Goal: Browse casually: Explore the website without a specific task or goal

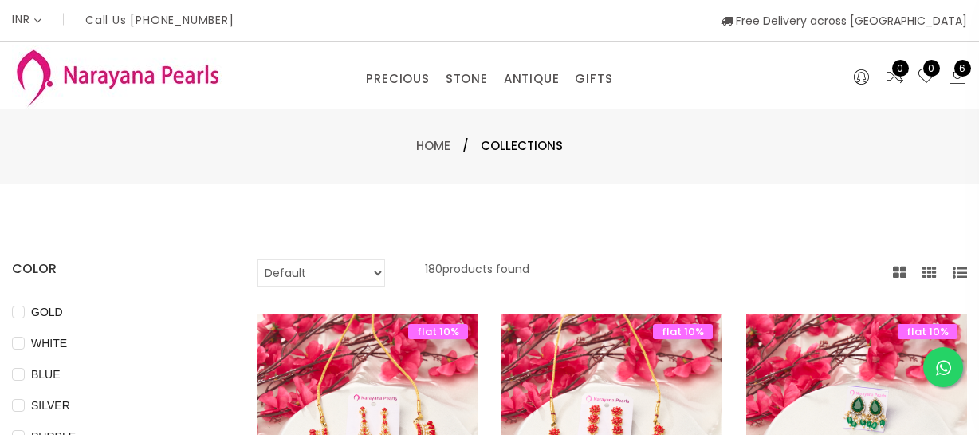
select select "INR"
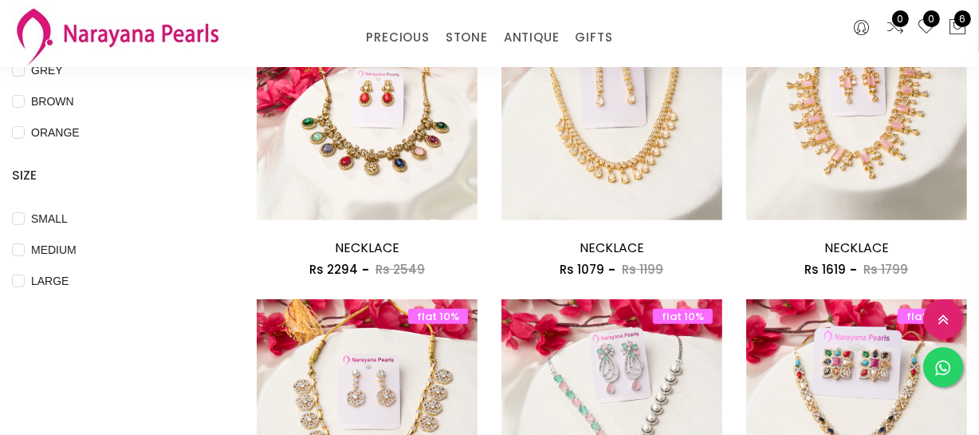
scroll to position [580, 0]
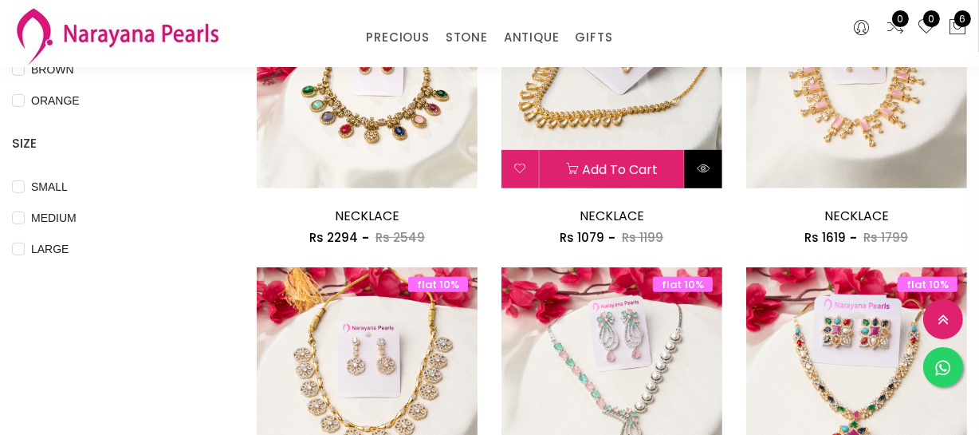
click at [708, 174] on button at bounding box center [703, 169] width 37 height 38
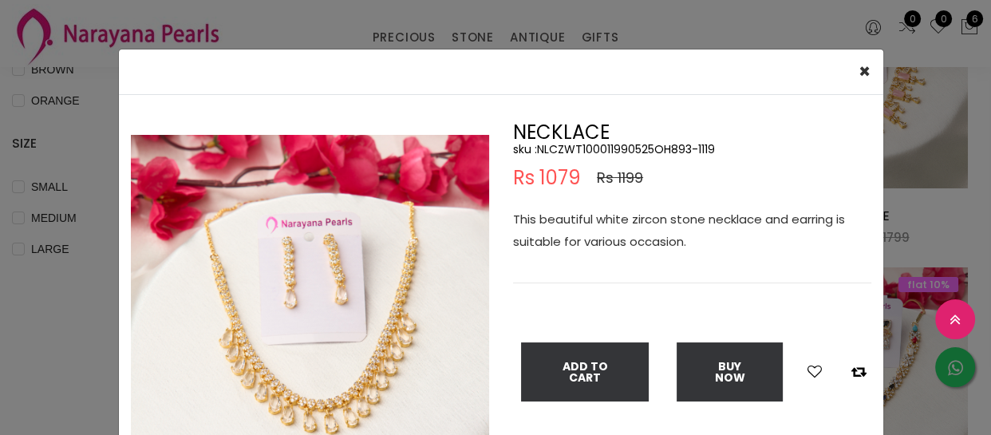
click at [356, 301] on img at bounding box center [310, 314] width 358 height 358
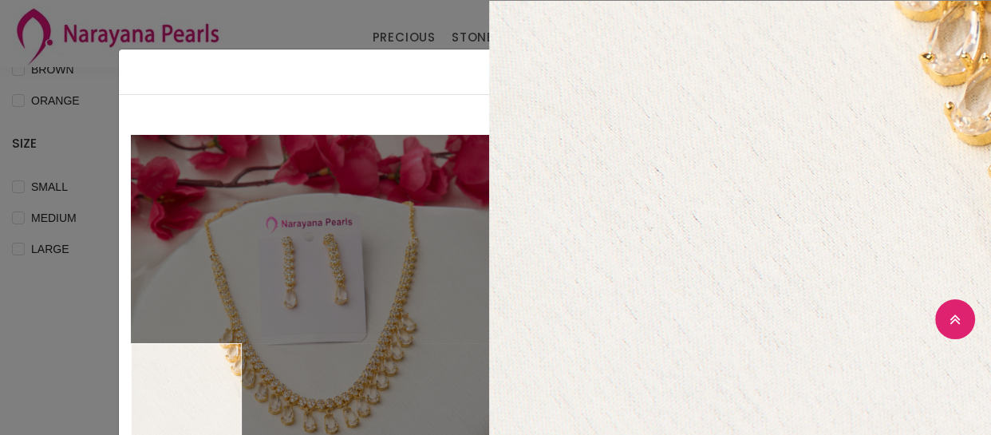
click at [29, 385] on div "× Close Double (click / press) on the image to zoom (in / out). NECKLACE sku : …" at bounding box center [495, 217] width 991 height 435
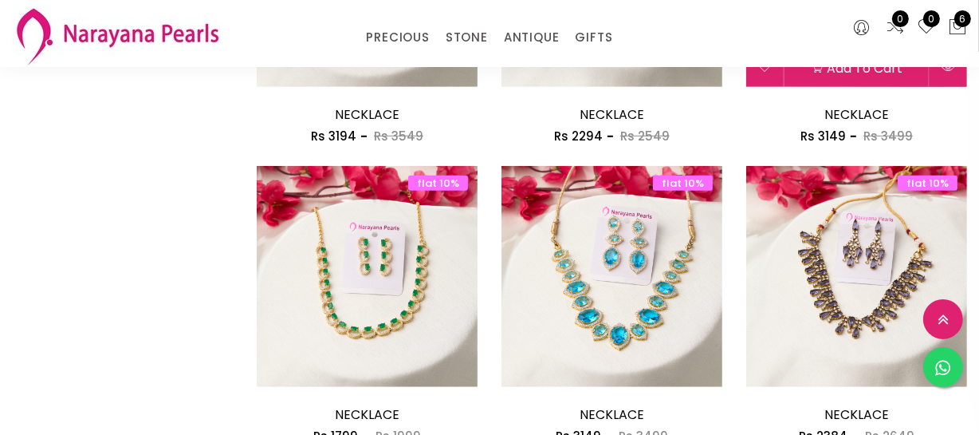
scroll to position [1015, 0]
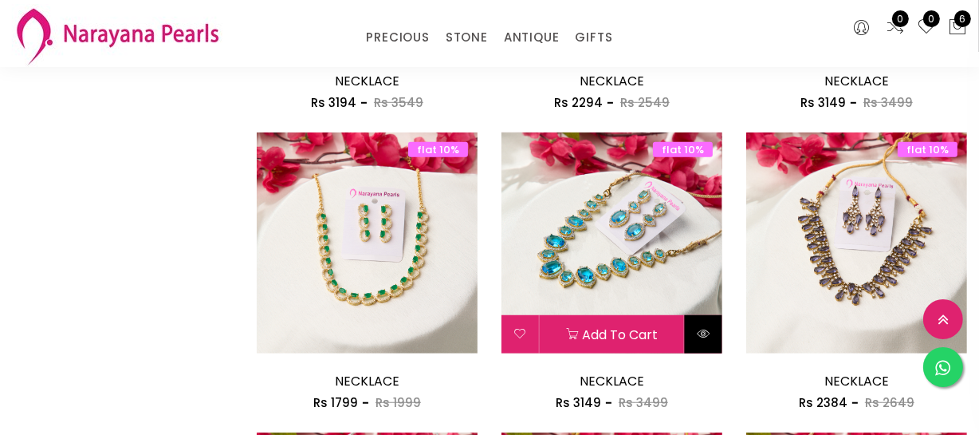
click at [701, 333] on icon at bounding box center [703, 333] width 13 height 13
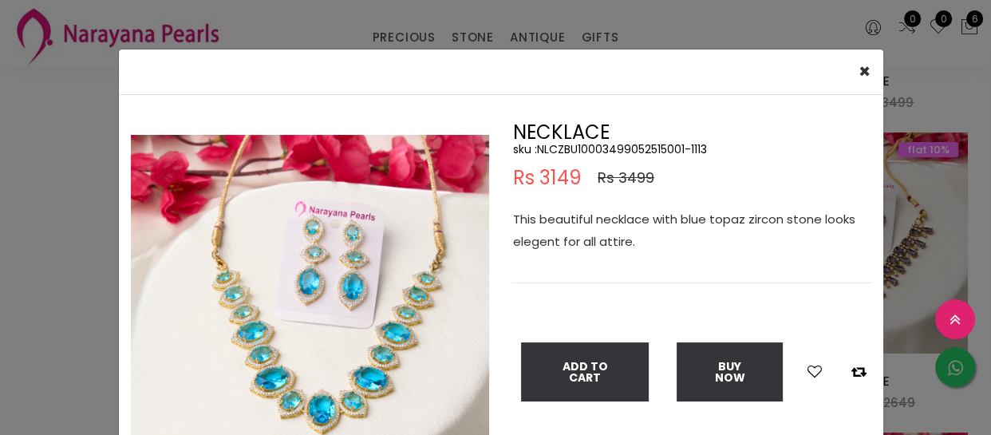
click at [352, 365] on img at bounding box center [310, 314] width 358 height 358
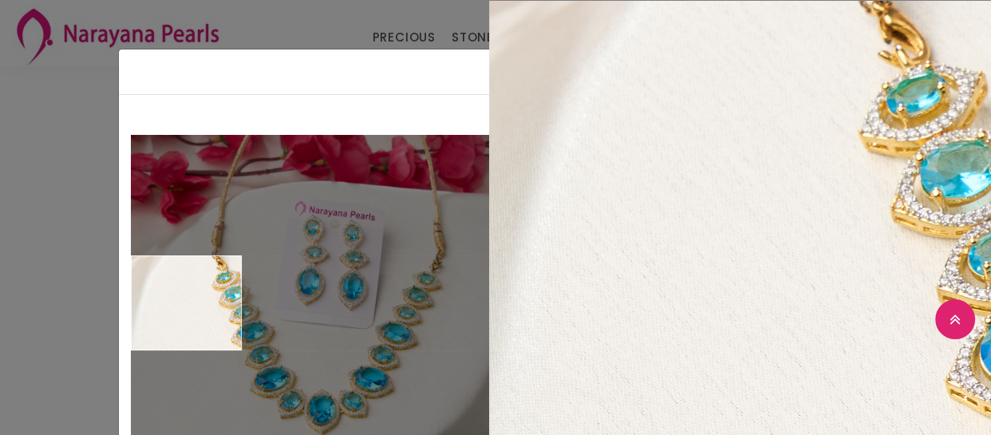
click at [47, 305] on div "× Close Double (click / press) on the image to zoom (in / out). NECKLACE sku : …" at bounding box center [495, 217] width 991 height 435
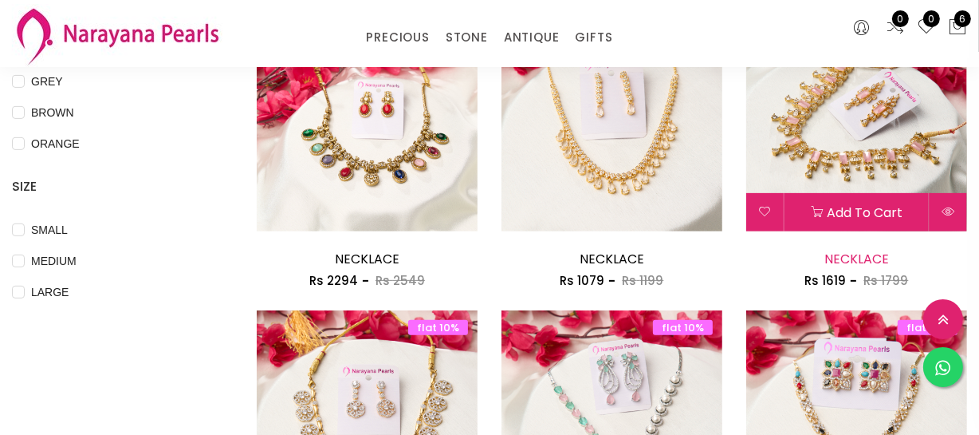
scroll to position [580, 0]
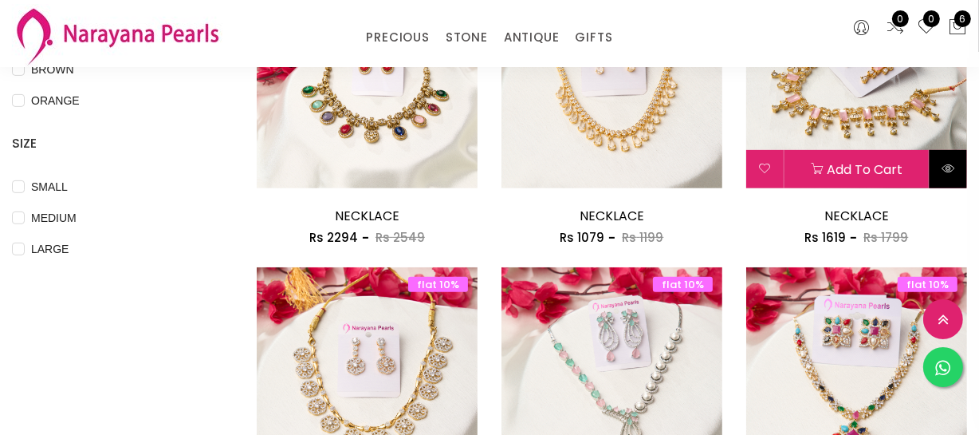
click at [945, 172] on icon at bounding box center [948, 168] width 13 height 13
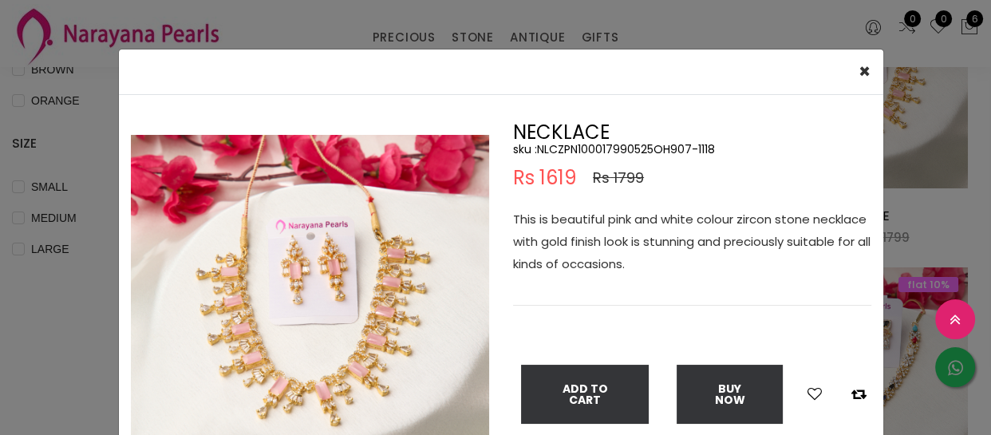
click at [282, 360] on img at bounding box center [310, 314] width 358 height 358
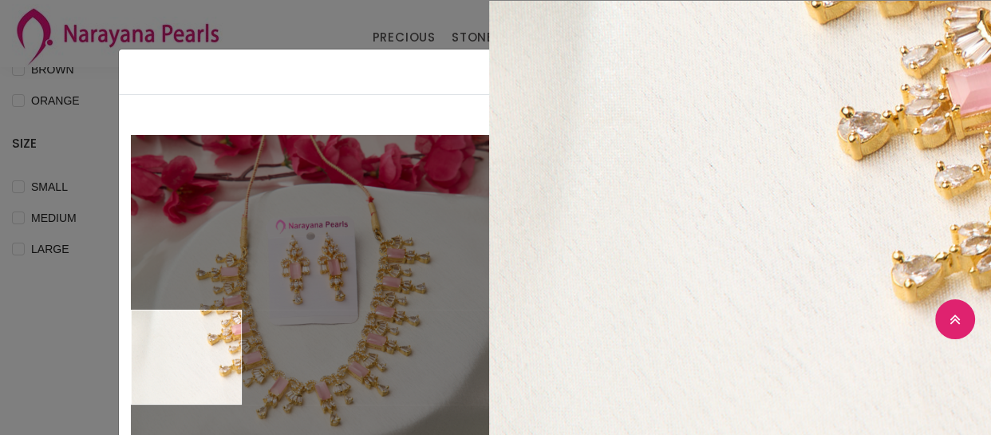
click at [45, 349] on div "× Close Double (click / press) on the image to zoom (in / out). NECKLACE sku : …" at bounding box center [495, 217] width 991 height 435
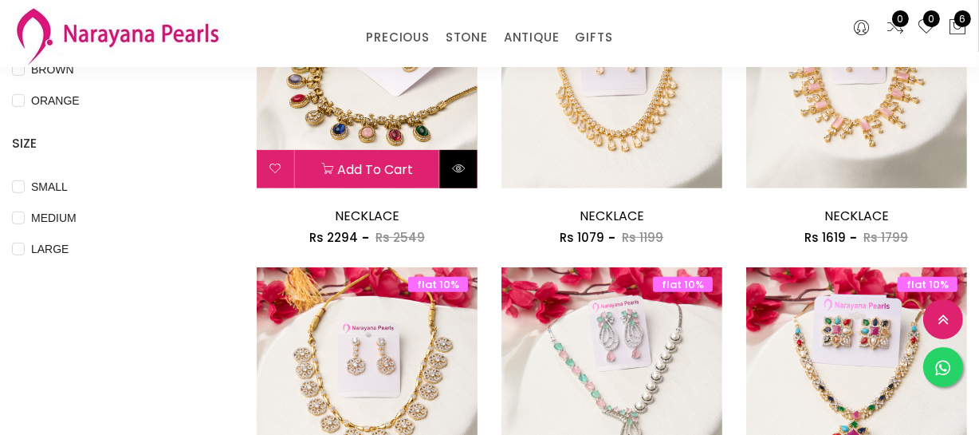
click at [457, 172] on icon at bounding box center [458, 168] width 13 height 13
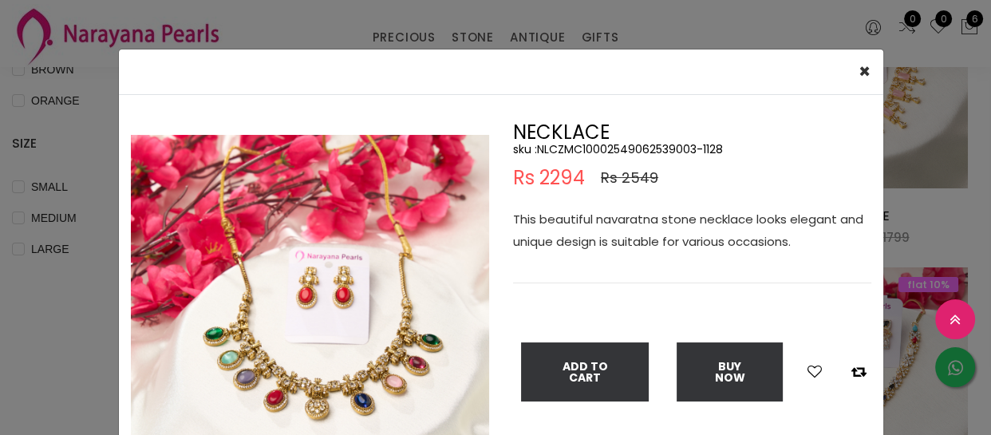
click at [343, 347] on img at bounding box center [310, 314] width 358 height 358
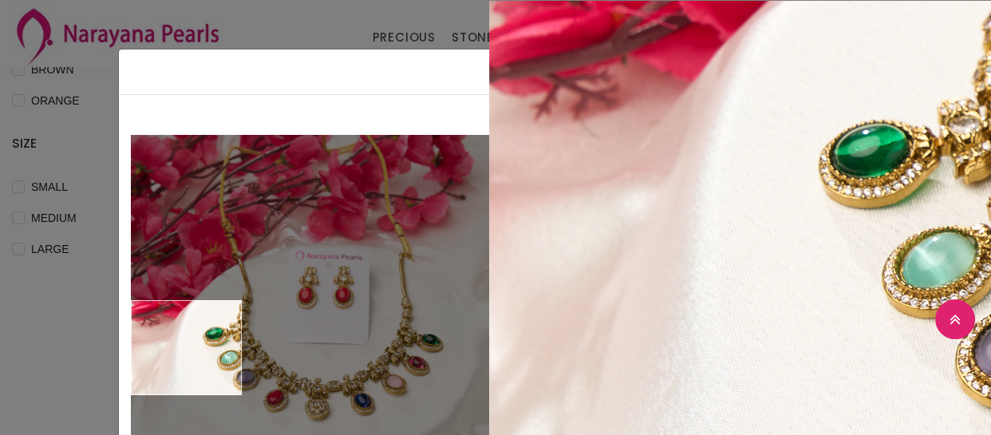
click at [40, 351] on div "× Close Double (click / press) on the image to zoom (in / out). NECKLACE sku : …" at bounding box center [495, 217] width 991 height 435
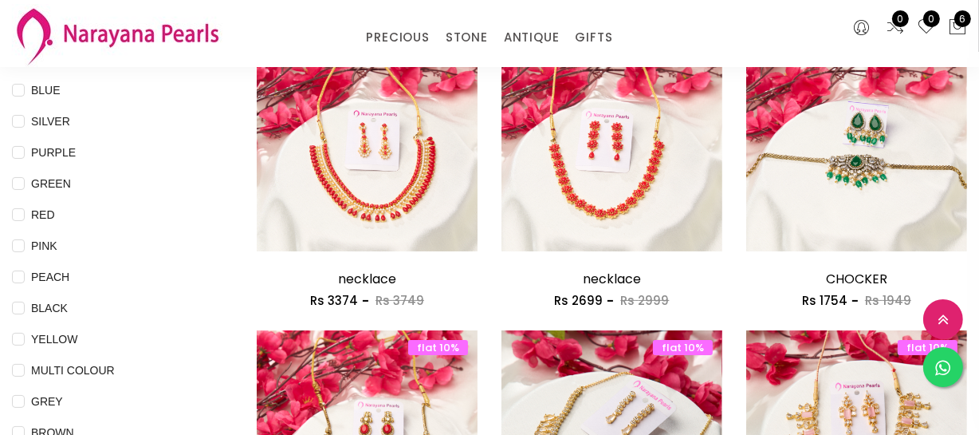
scroll to position [144, 0]
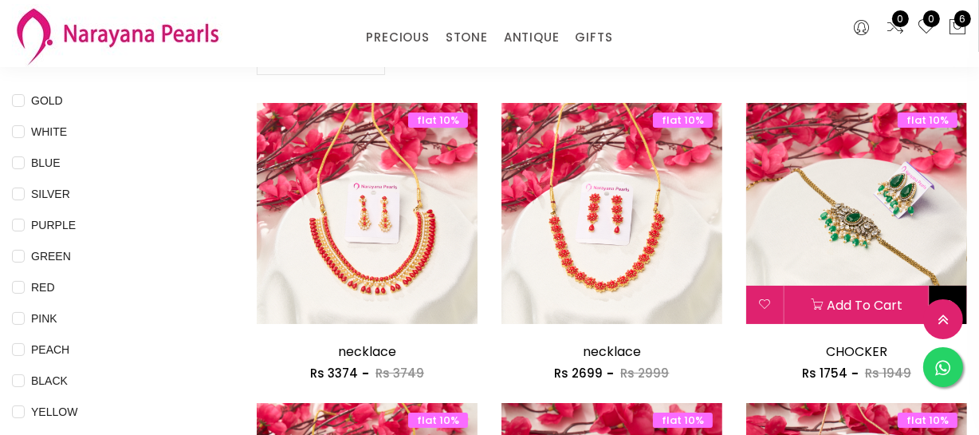
click at [949, 287] on button at bounding box center [948, 305] width 37 height 38
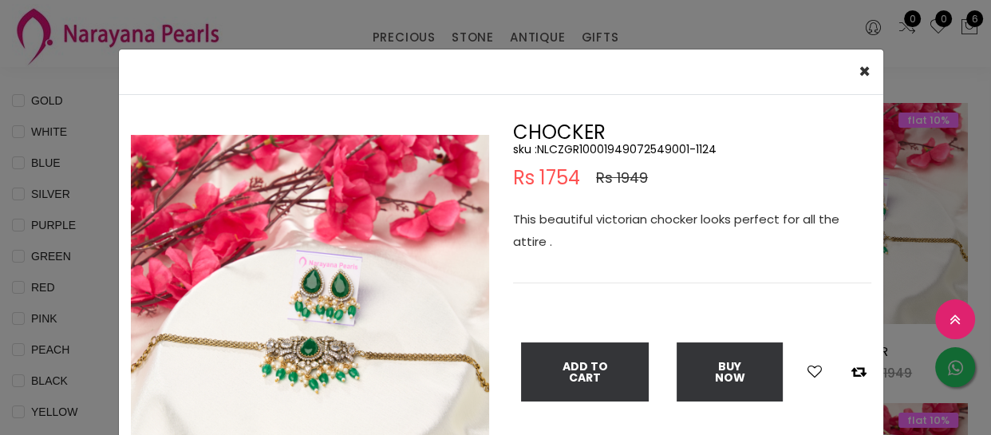
click at [291, 349] on img at bounding box center [310, 314] width 358 height 358
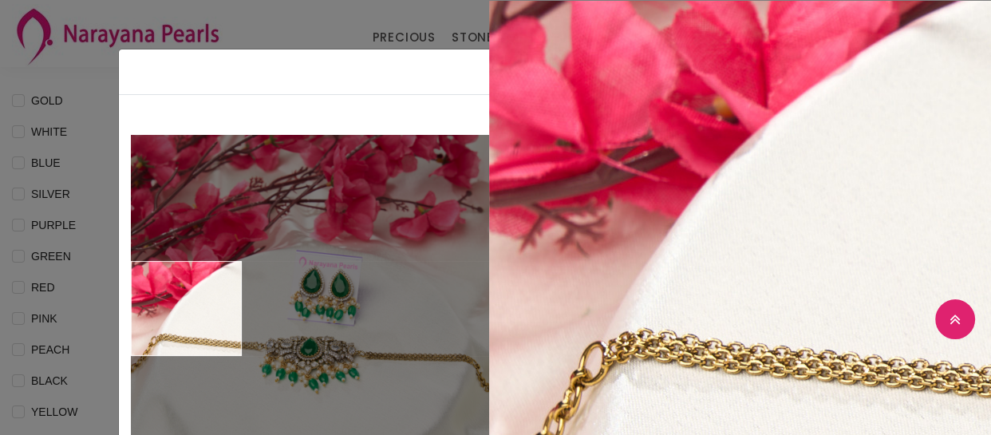
click at [93, 309] on div "× Close Double (click / press) on the image to zoom (in / out). CHOCKER sku : N…" at bounding box center [495, 217] width 991 height 435
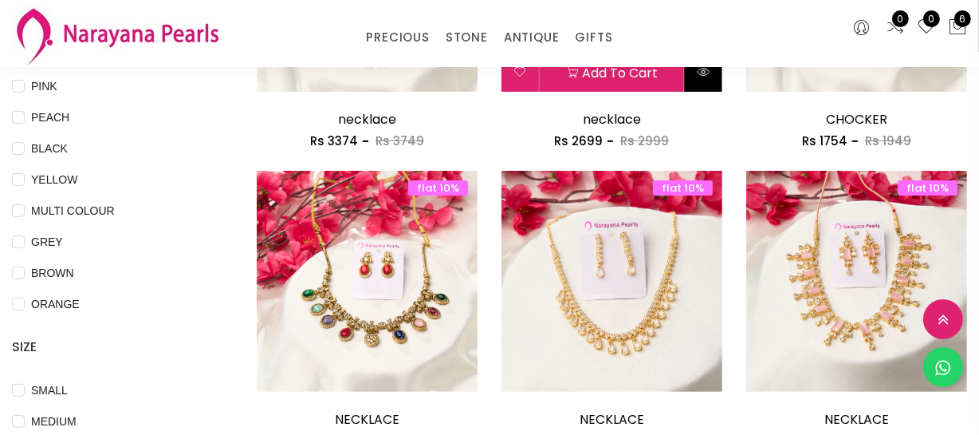
scroll to position [507, 0]
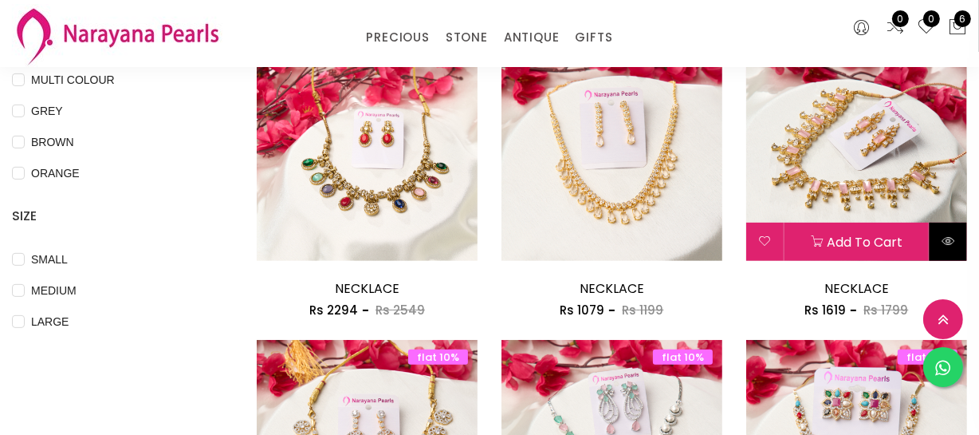
click at [942, 242] on icon at bounding box center [948, 241] width 13 height 13
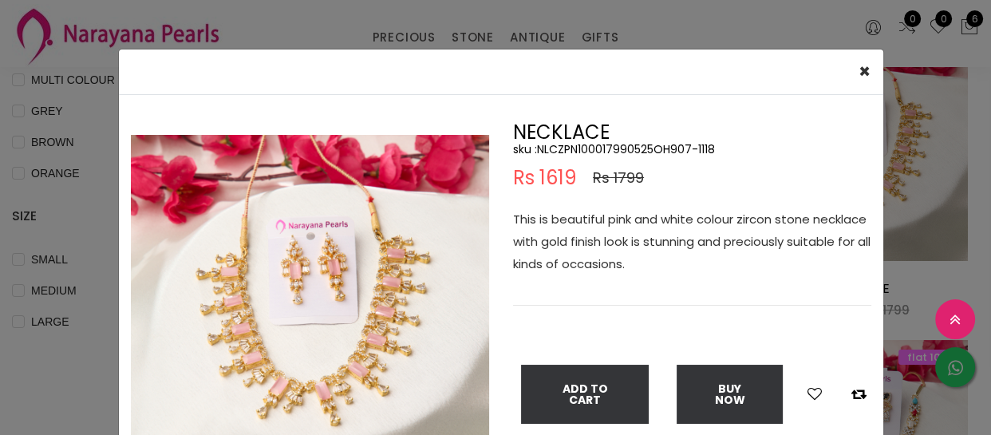
click at [17, 375] on div "× Close Double (click / press) on the image to zoom (in / out). NECKLACE sku : …" at bounding box center [495, 217] width 991 height 435
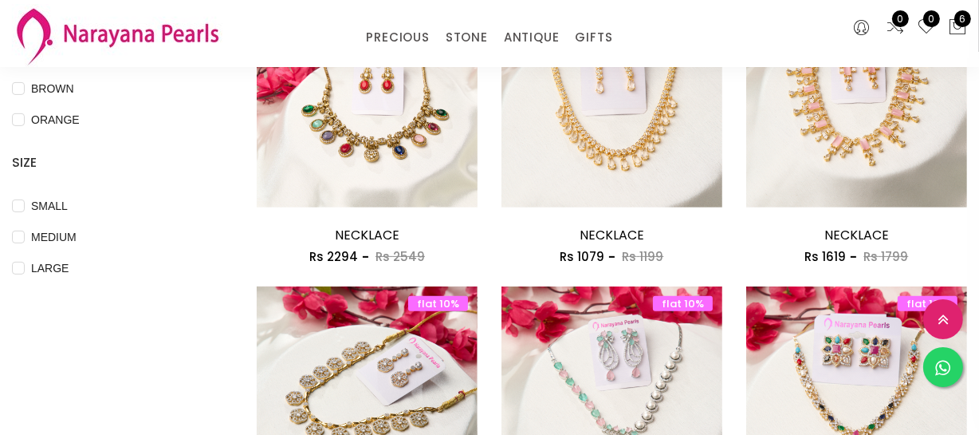
scroll to position [725, 0]
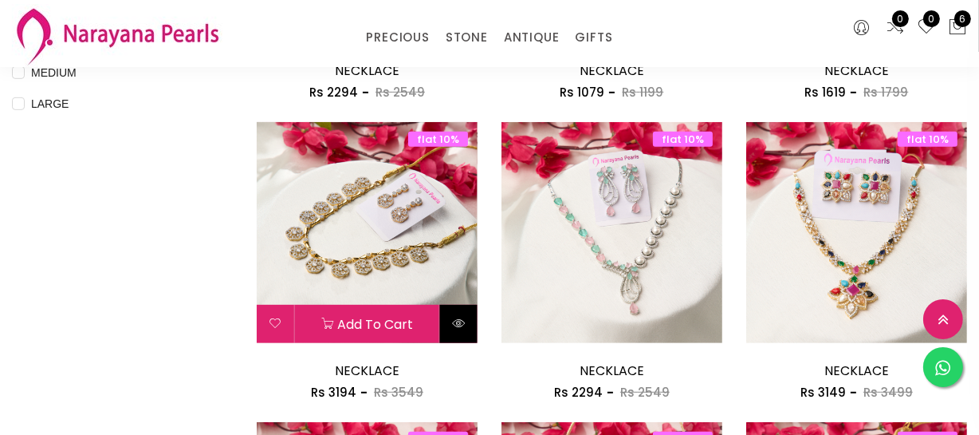
click at [447, 329] on button at bounding box center [458, 324] width 37 height 38
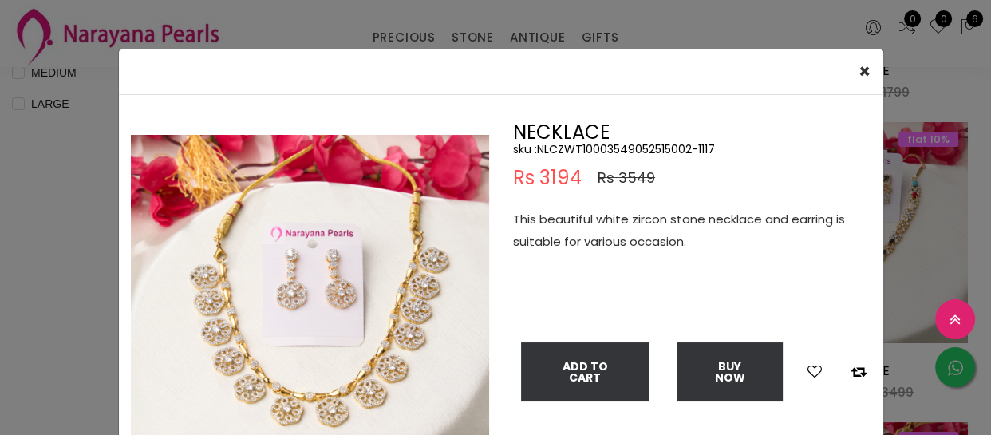
click at [270, 352] on img at bounding box center [310, 314] width 358 height 358
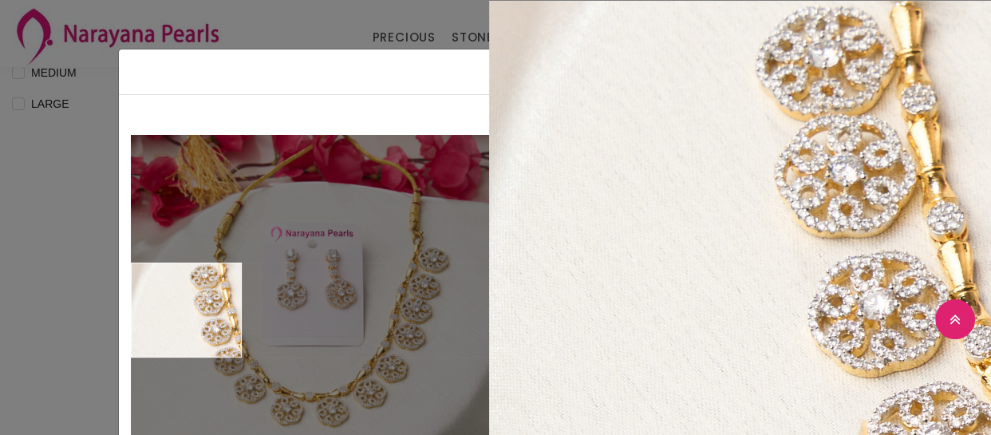
click at [0, 327] on div "× Close Double (click / press) on the image to zoom (in / out). NECKLACE sku : …" at bounding box center [495, 217] width 991 height 435
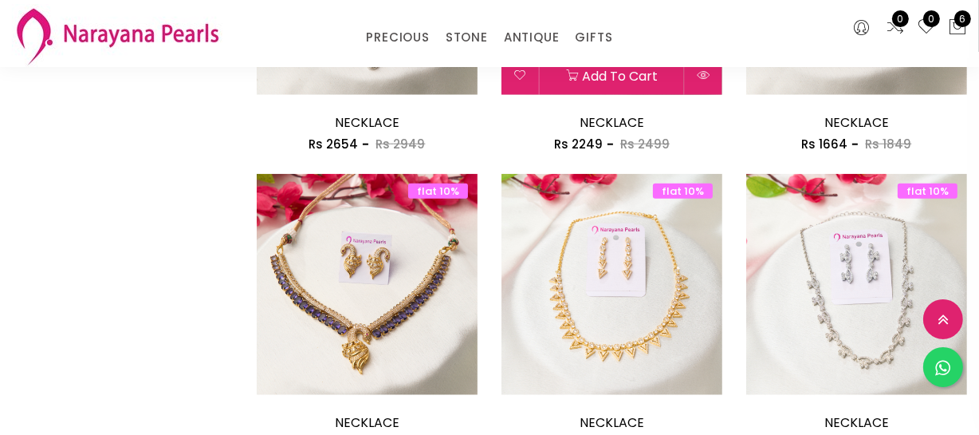
scroll to position [1450, 0]
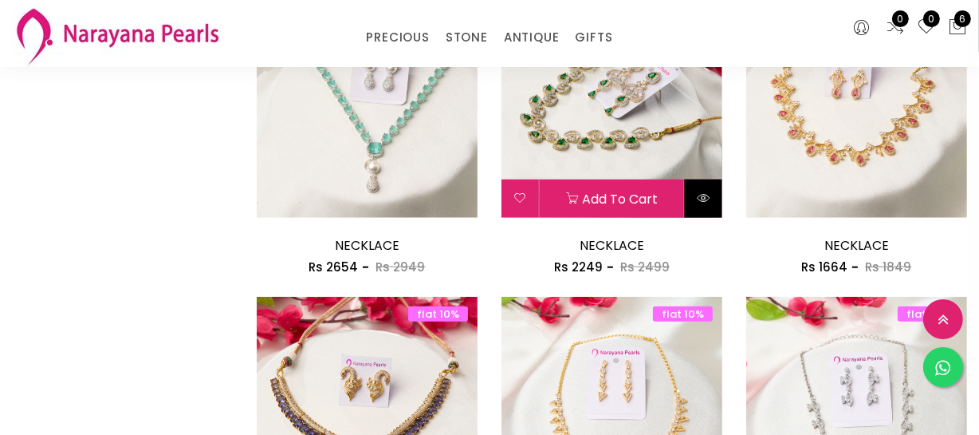
click at [709, 204] on button at bounding box center [703, 198] width 37 height 38
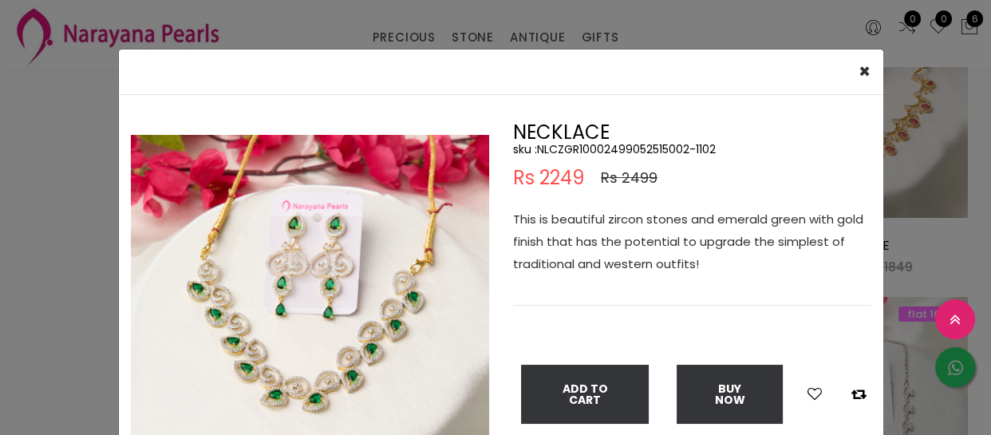
click at [225, 344] on img at bounding box center [310, 314] width 358 height 358
click at [226, 342] on img at bounding box center [310, 314] width 358 height 358
click at [274, 308] on img at bounding box center [310, 314] width 358 height 358
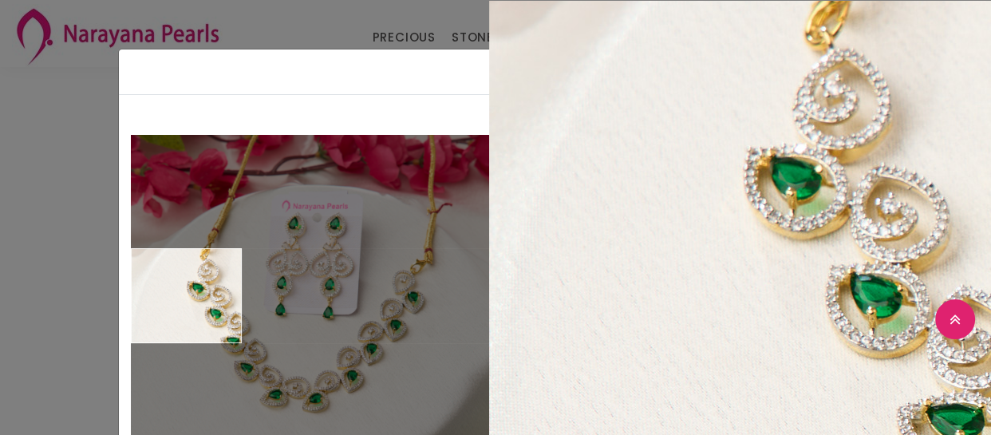
click at [55, 298] on div "× Close Double (click / press) on the image to zoom (in / out). NECKLACE sku : …" at bounding box center [495, 217] width 991 height 435
